Goal: Transaction & Acquisition: Purchase product/service

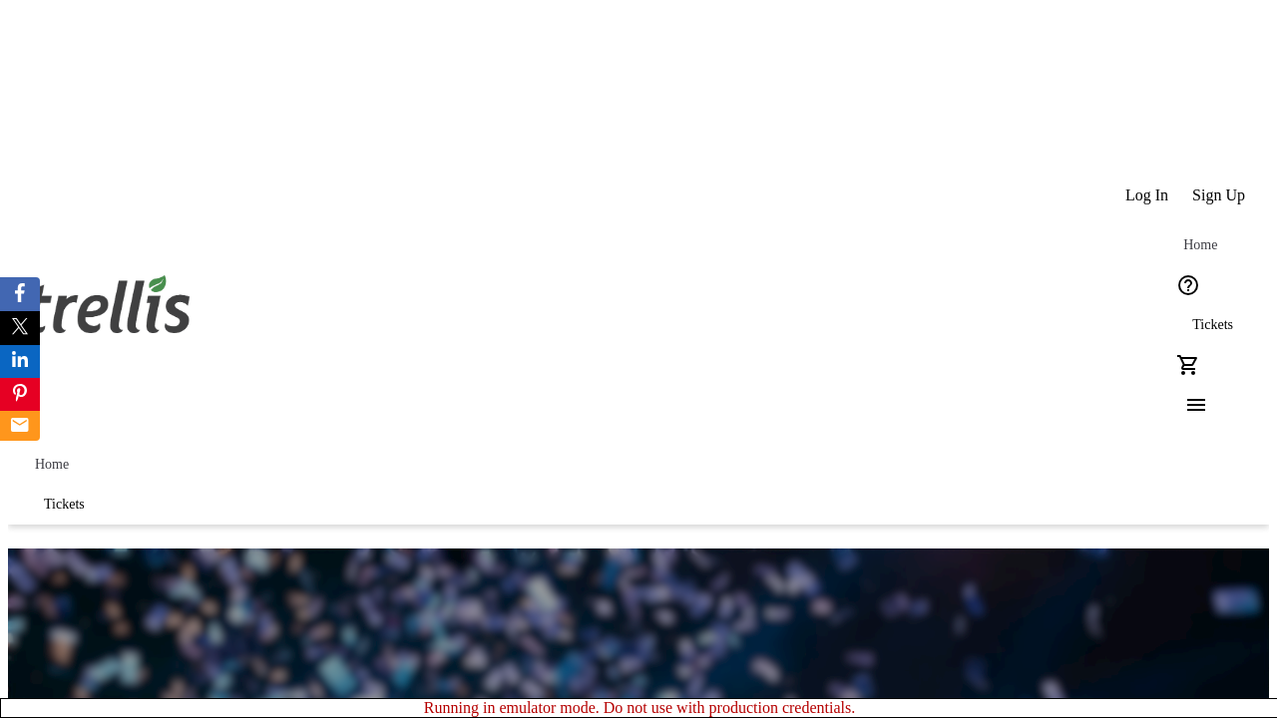
click at [1220, 187] on span "Sign Up" at bounding box center [1218, 196] width 53 height 18
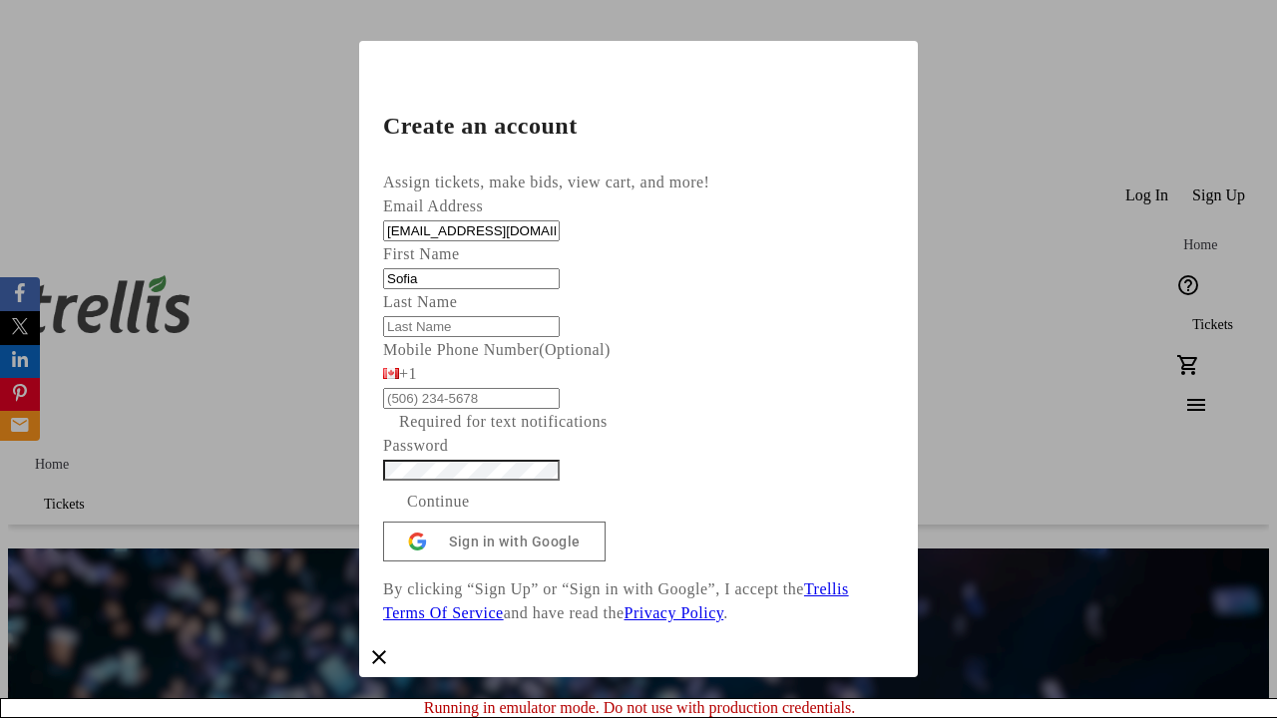
type input "Sofia"
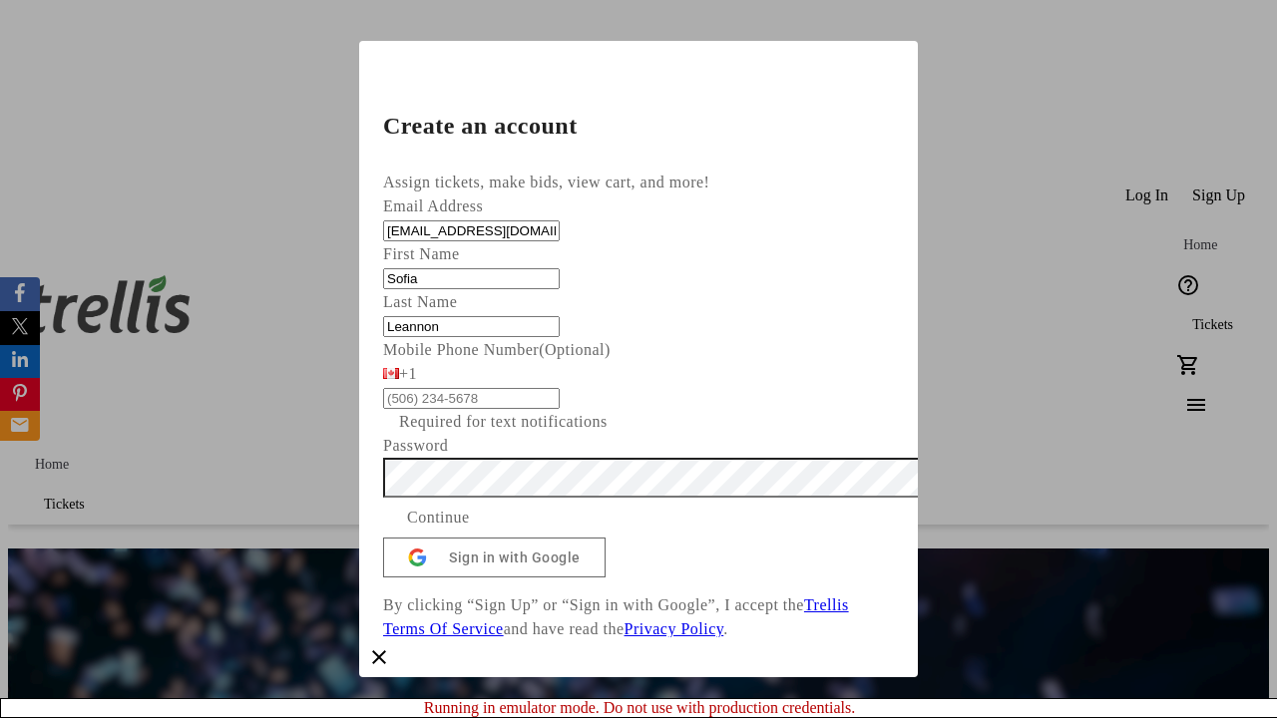
type input "Leannon"
click at [470, 530] on span "Continue" at bounding box center [438, 518] width 63 height 24
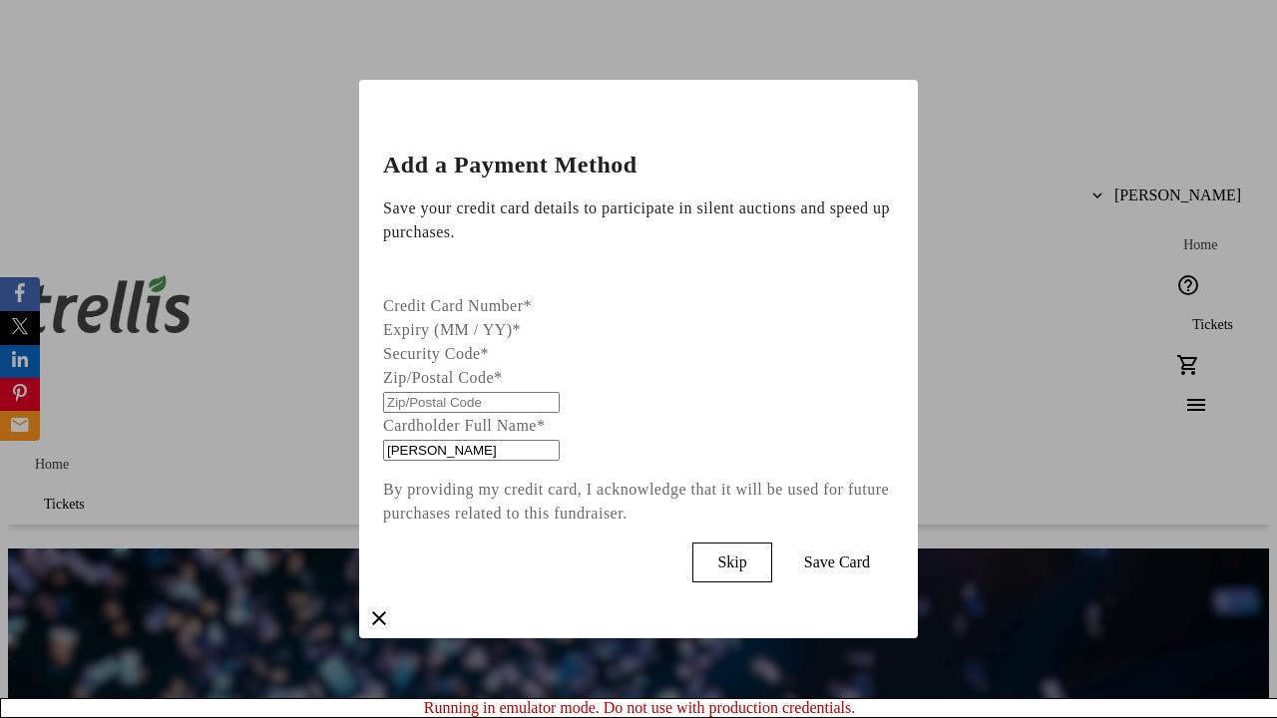
click at [746, 558] on span "Skip" at bounding box center [731, 563] width 29 height 18
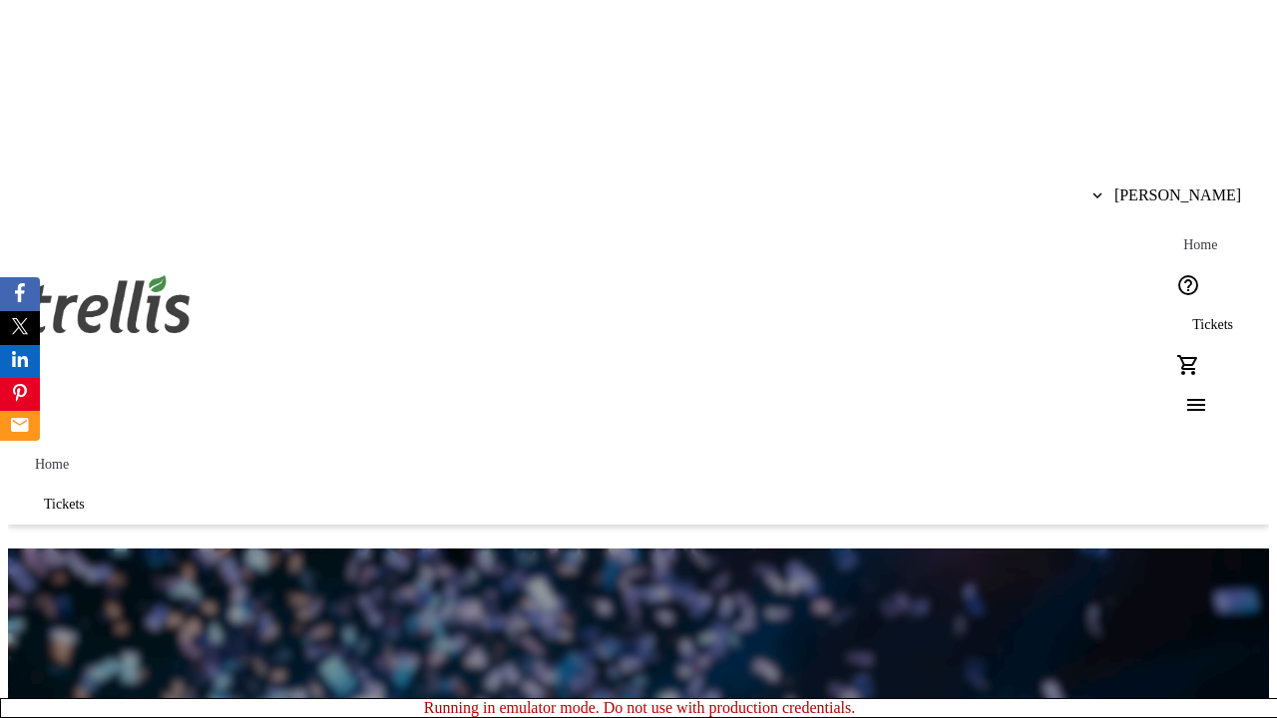
click at [1192, 317] on span "Tickets" at bounding box center [1212, 325] width 41 height 16
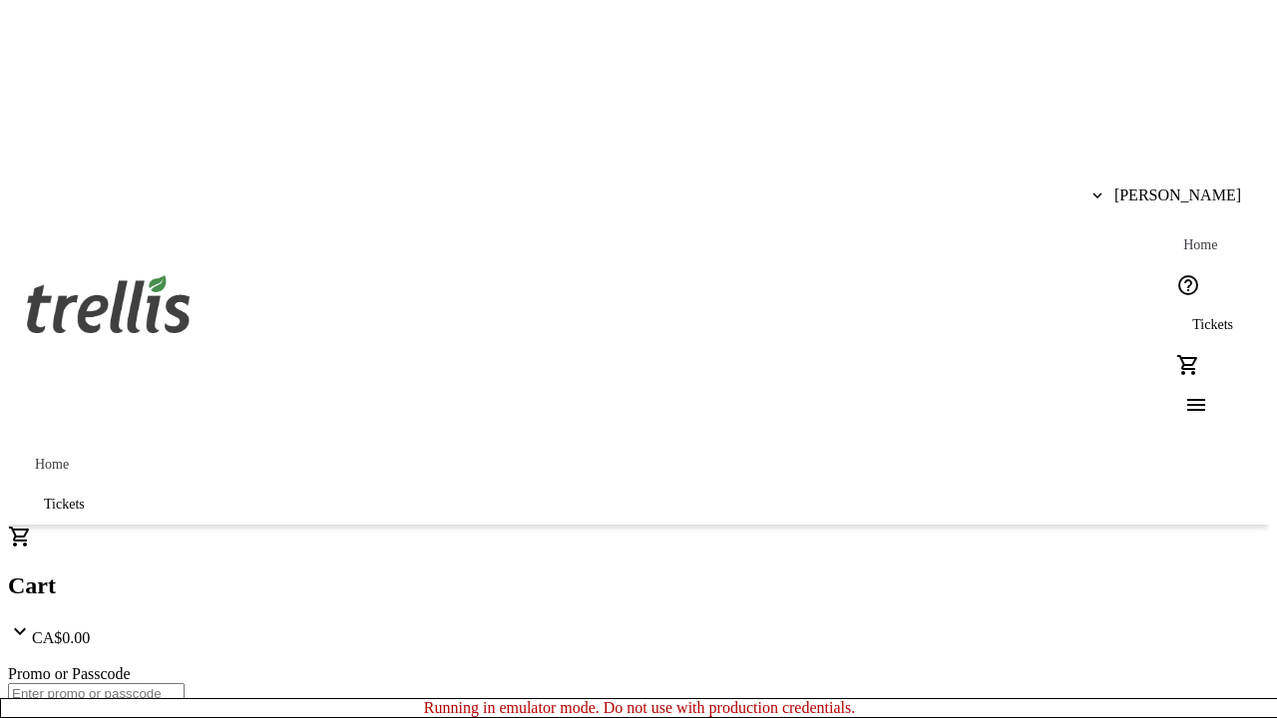
type input "1"
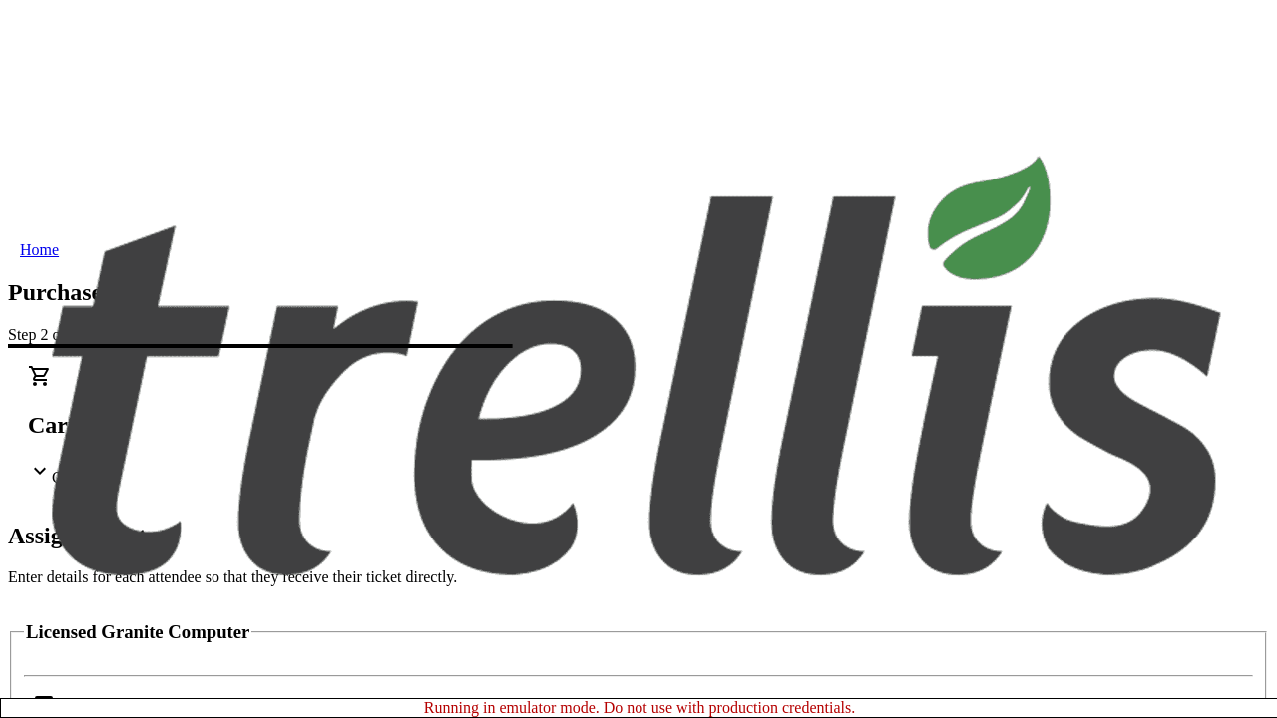
scroll to position [121, 0]
